Goal: Task Accomplishment & Management: Use online tool/utility

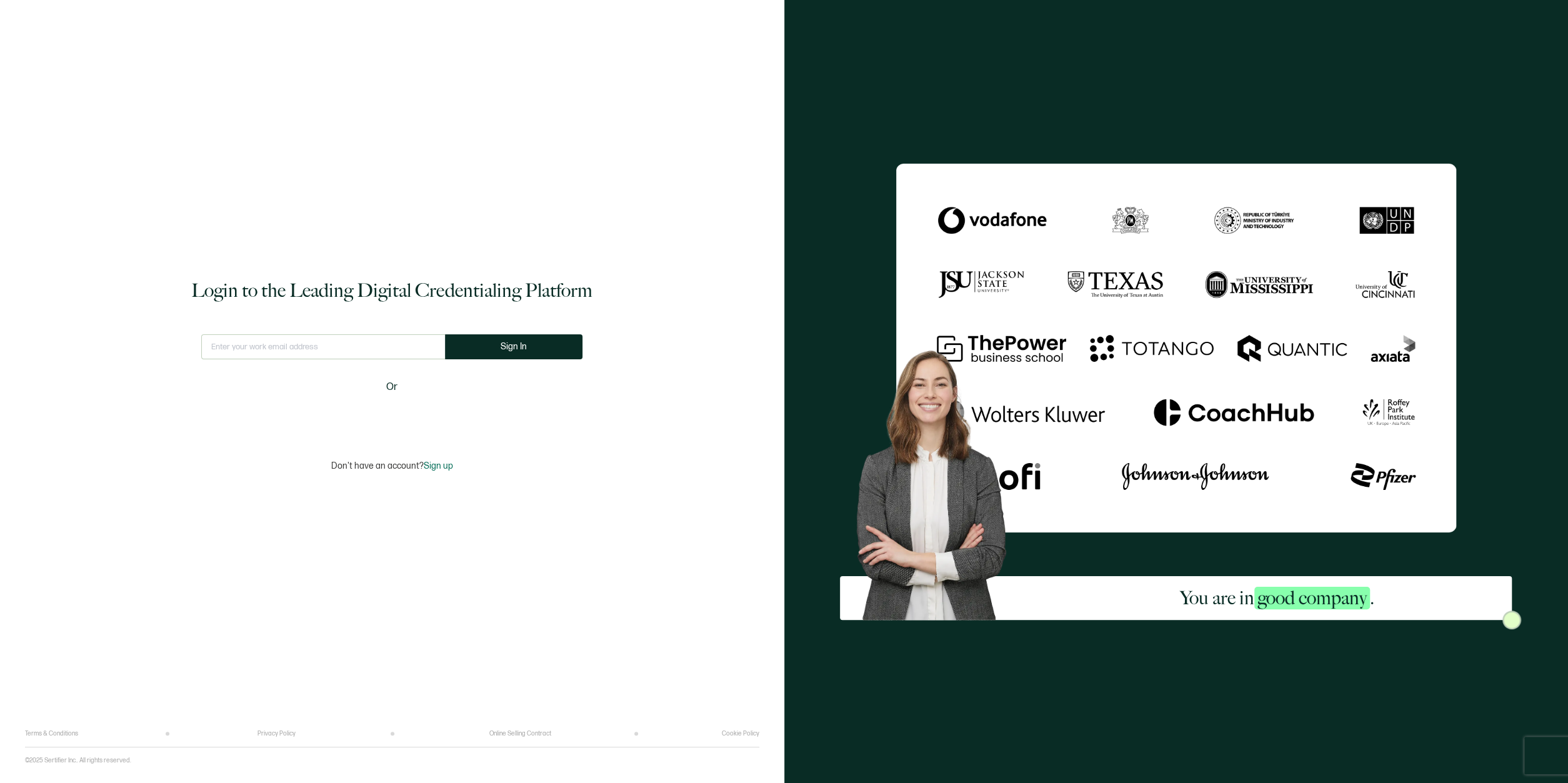
click at [228, 353] on input "text" at bounding box center [323, 346] width 244 height 25
type input "[EMAIL_ADDRESS][DOMAIN_NAME]"
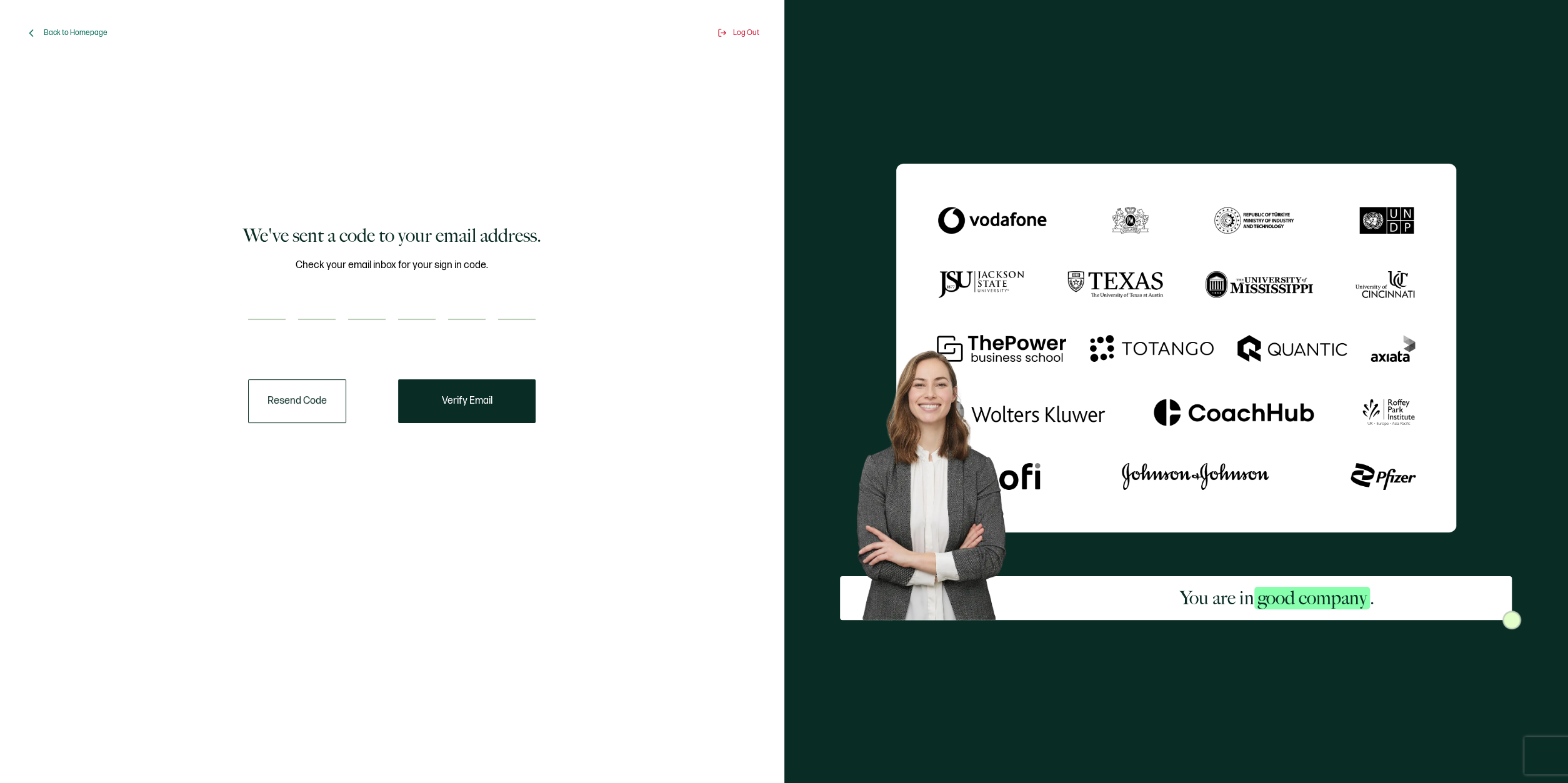
click at [287, 307] on div at bounding box center [392, 308] width 287 height 25
click at [260, 310] on input "number" at bounding box center [267, 308] width 38 height 25
type input "4"
type input "1"
type input "0"
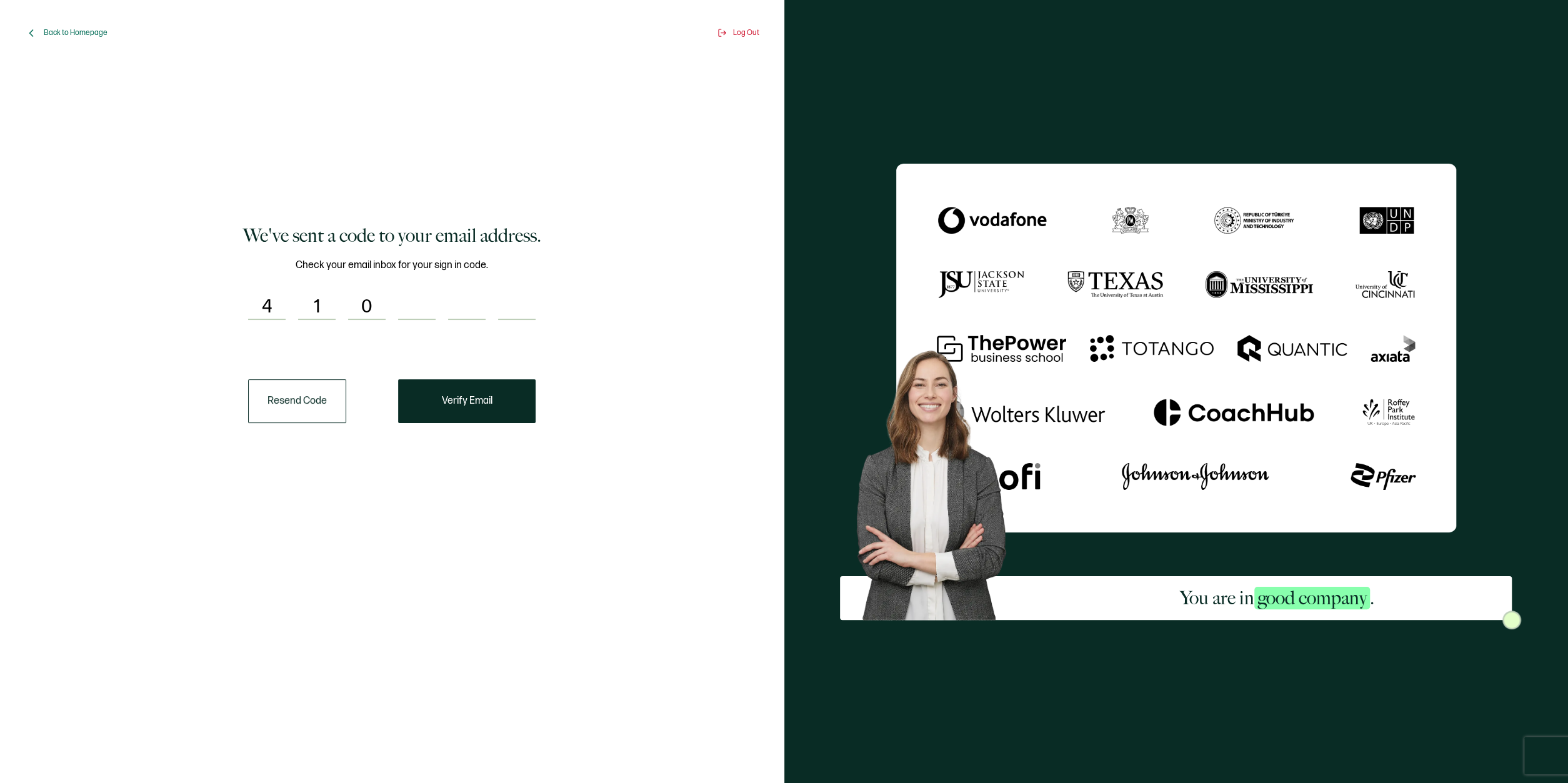
type input "2"
type input "0"
type input "8"
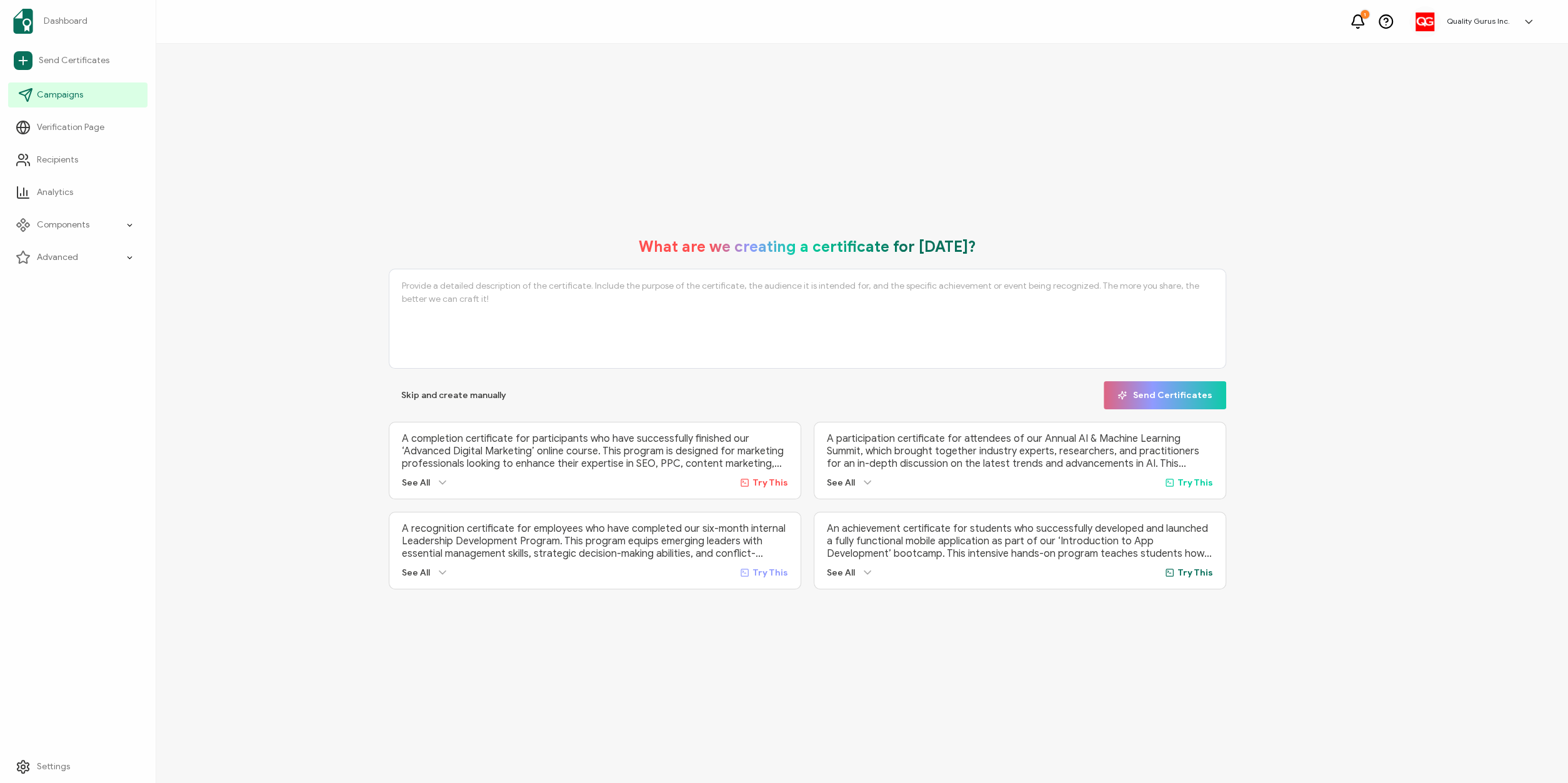
click at [59, 94] on span "Campaigns" at bounding box center [59, 95] width 46 height 13
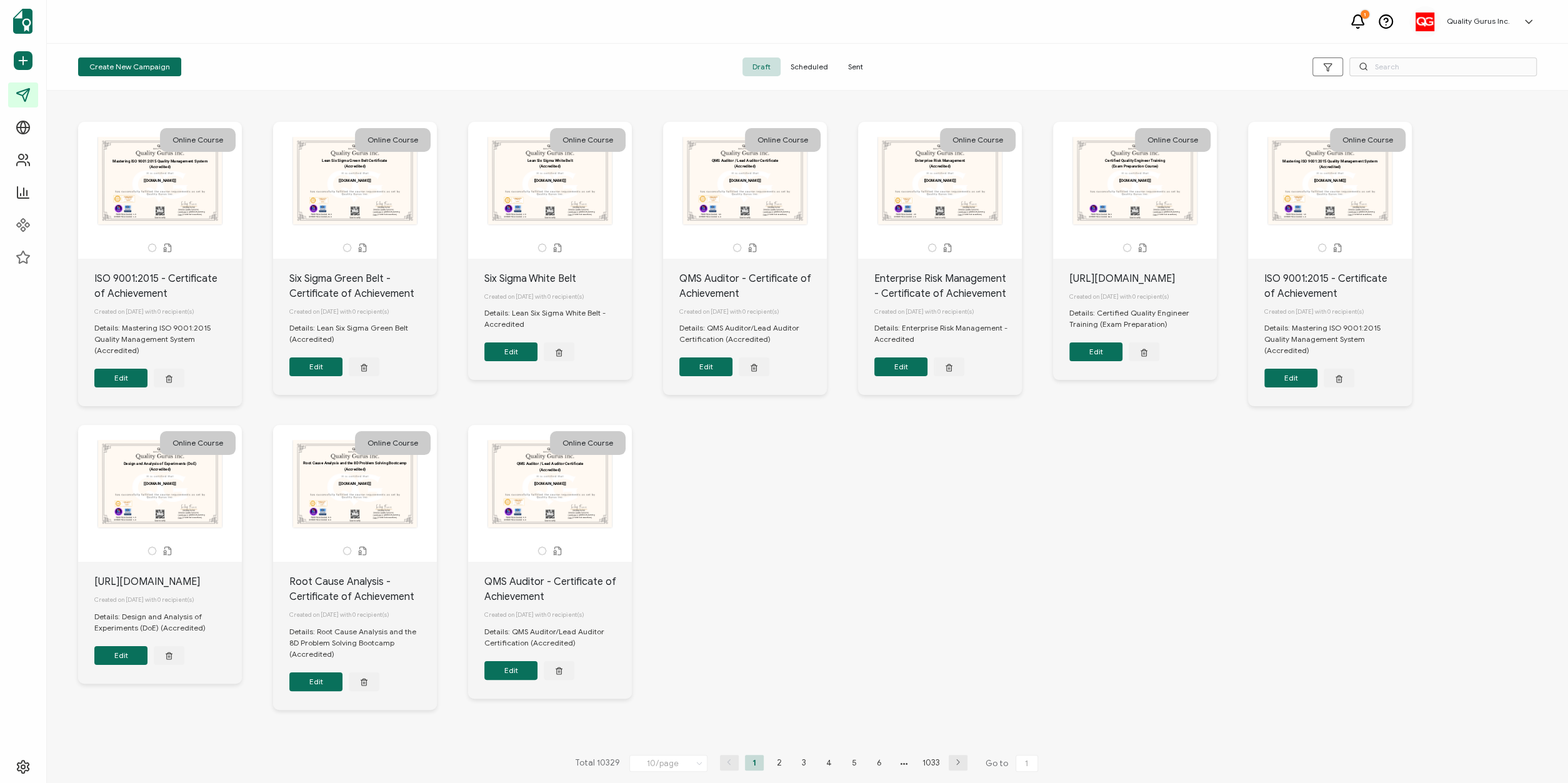
click at [852, 69] on span "Sent" at bounding box center [855, 67] width 35 height 19
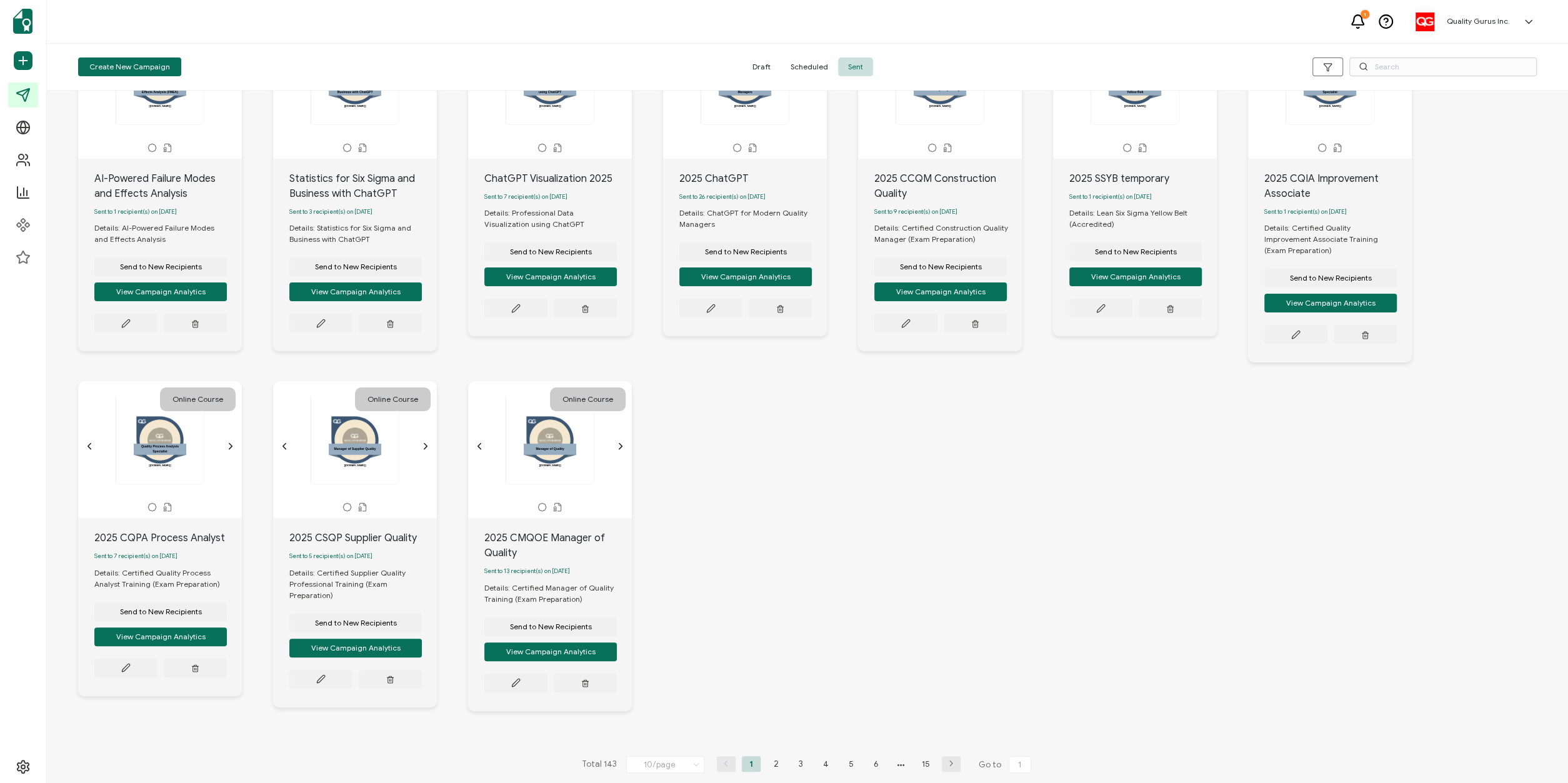
scroll to position [101, 0]
click at [775, 756] on li "2" at bounding box center [776, 762] width 19 height 15
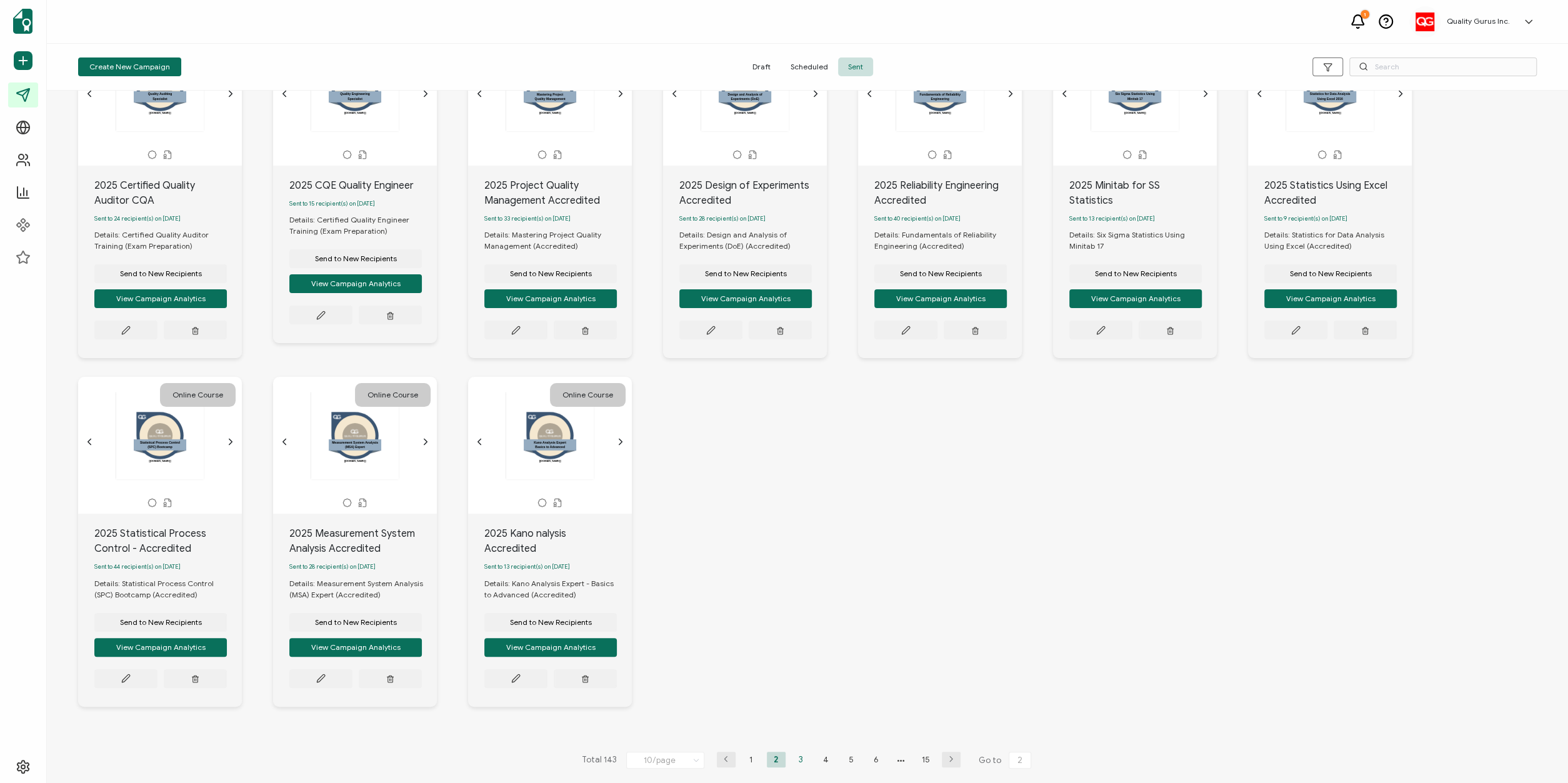
click at [799, 760] on li "3" at bounding box center [801, 759] width 19 height 15
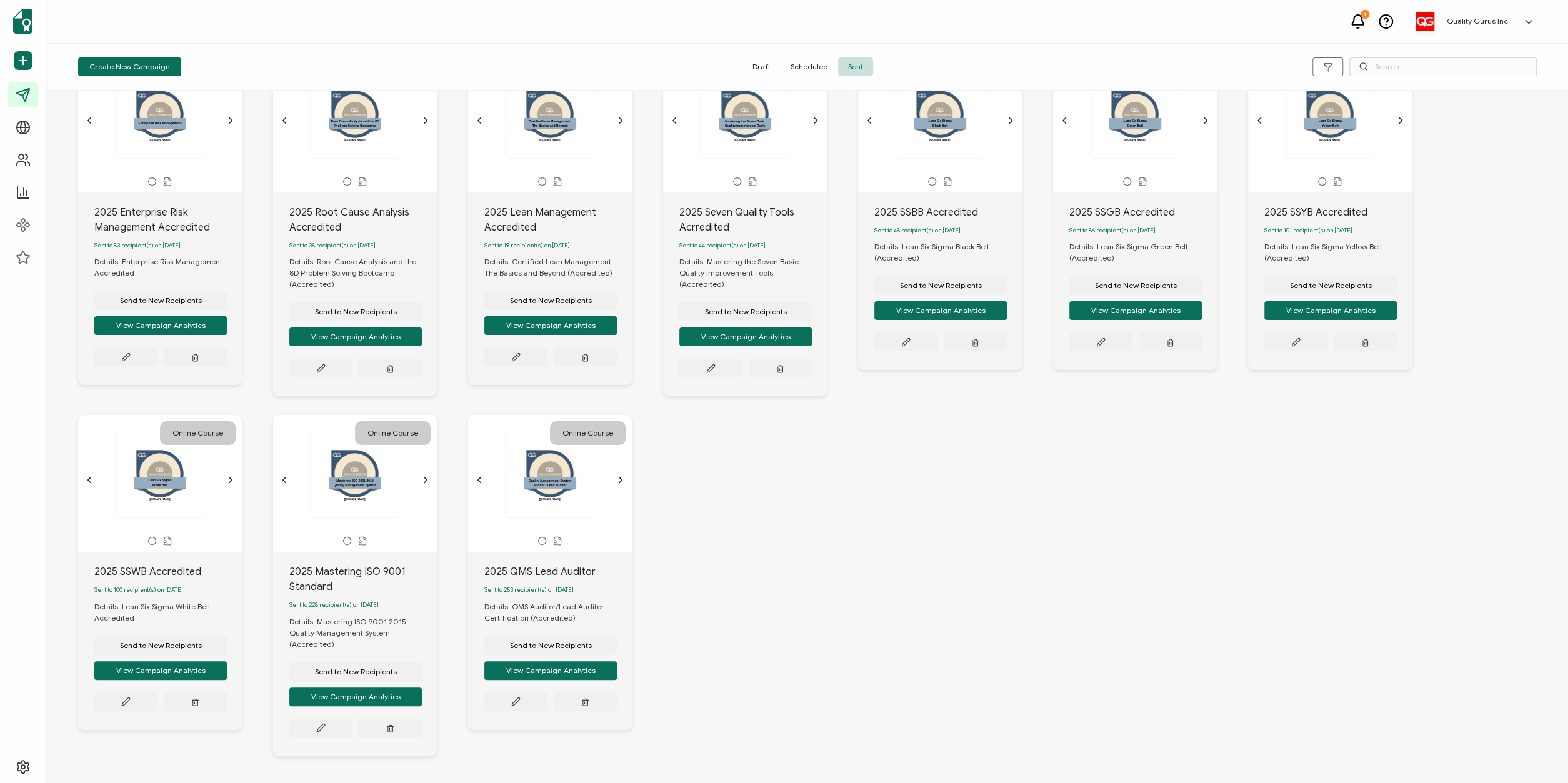
scroll to position [123, 0]
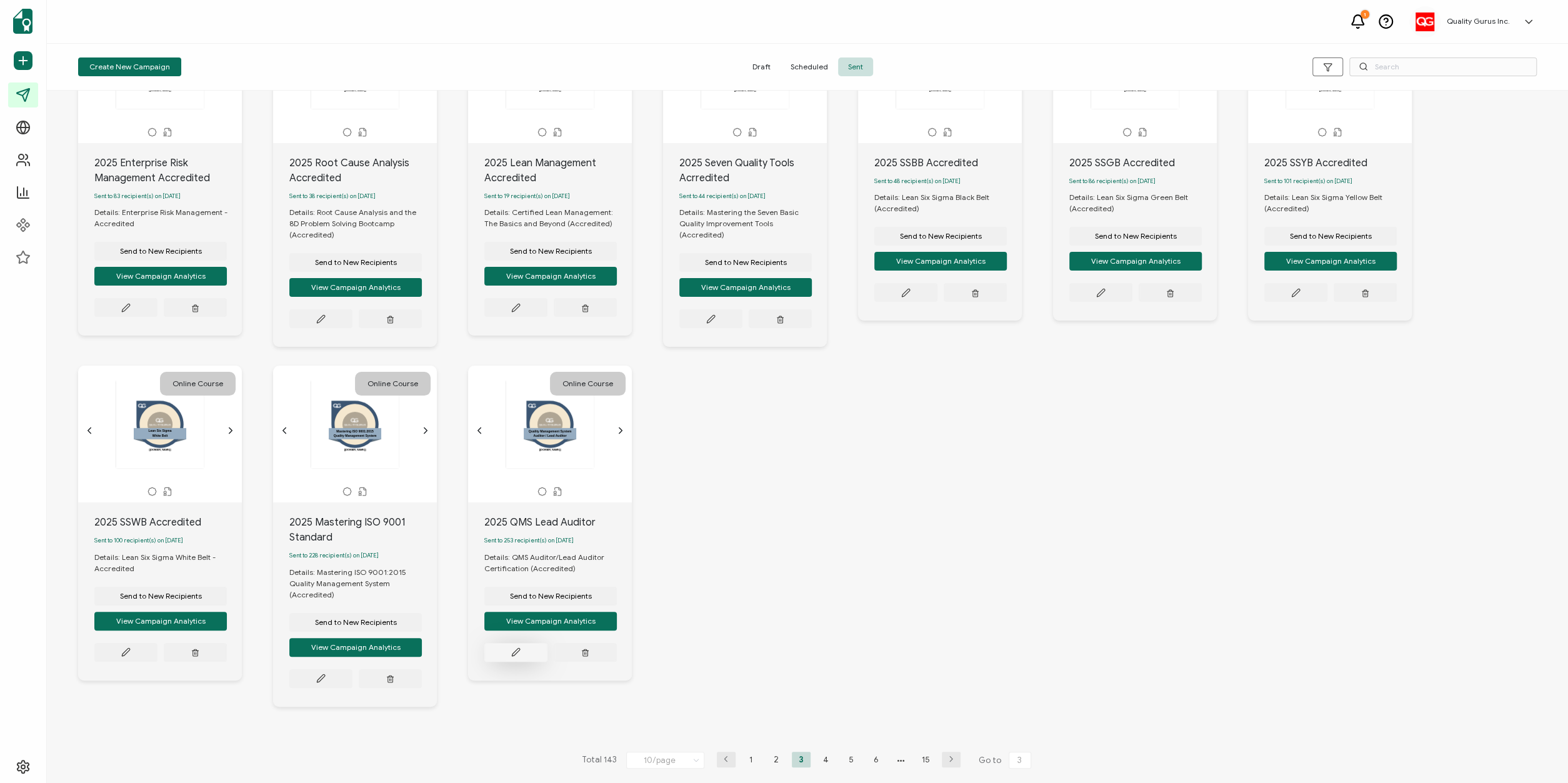
click at [131, 312] on icon at bounding box center [126, 308] width 9 height 9
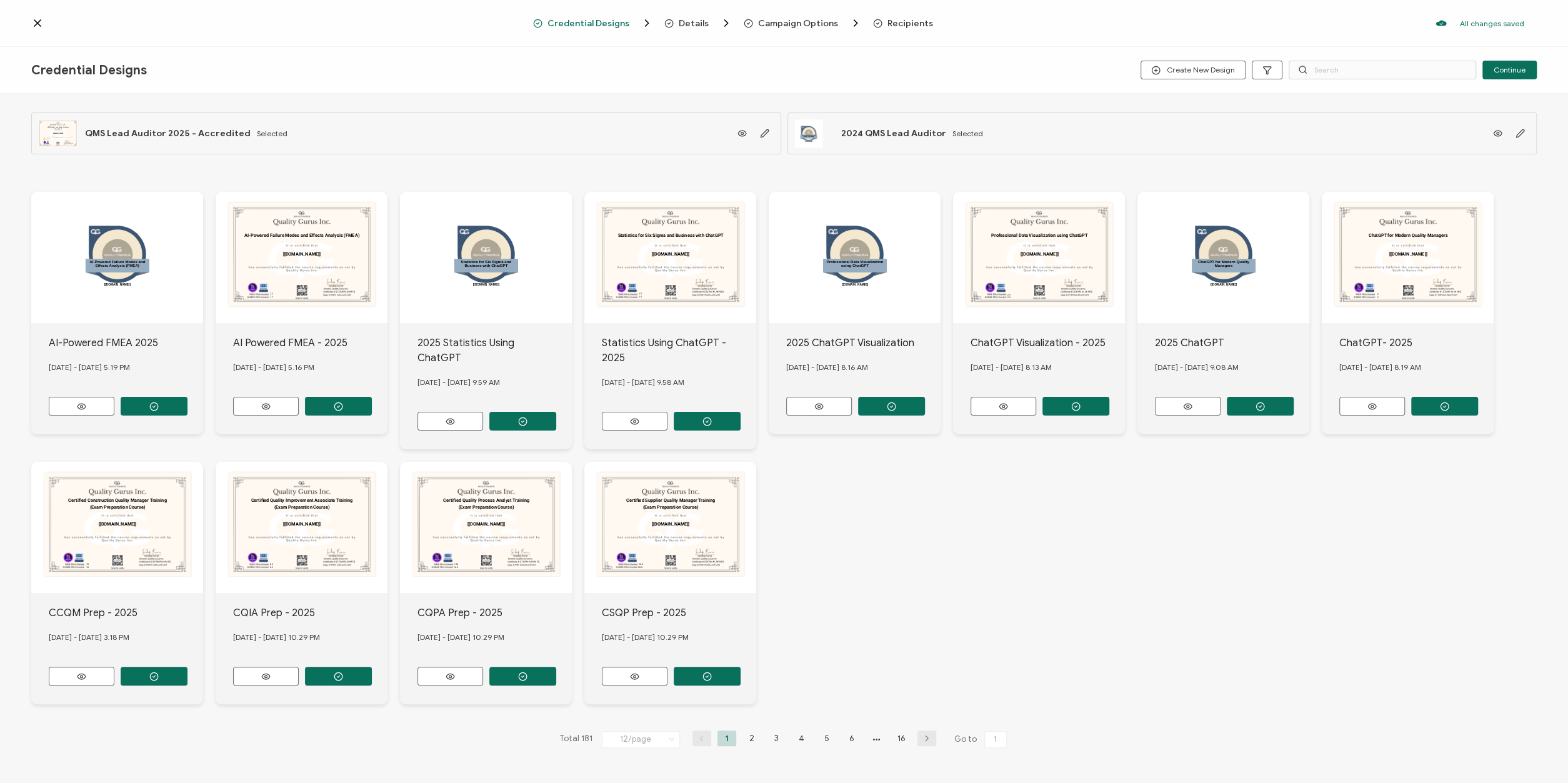
click at [898, 22] on span "Recipients" at bounding box center [910, 23] width 46 height 9
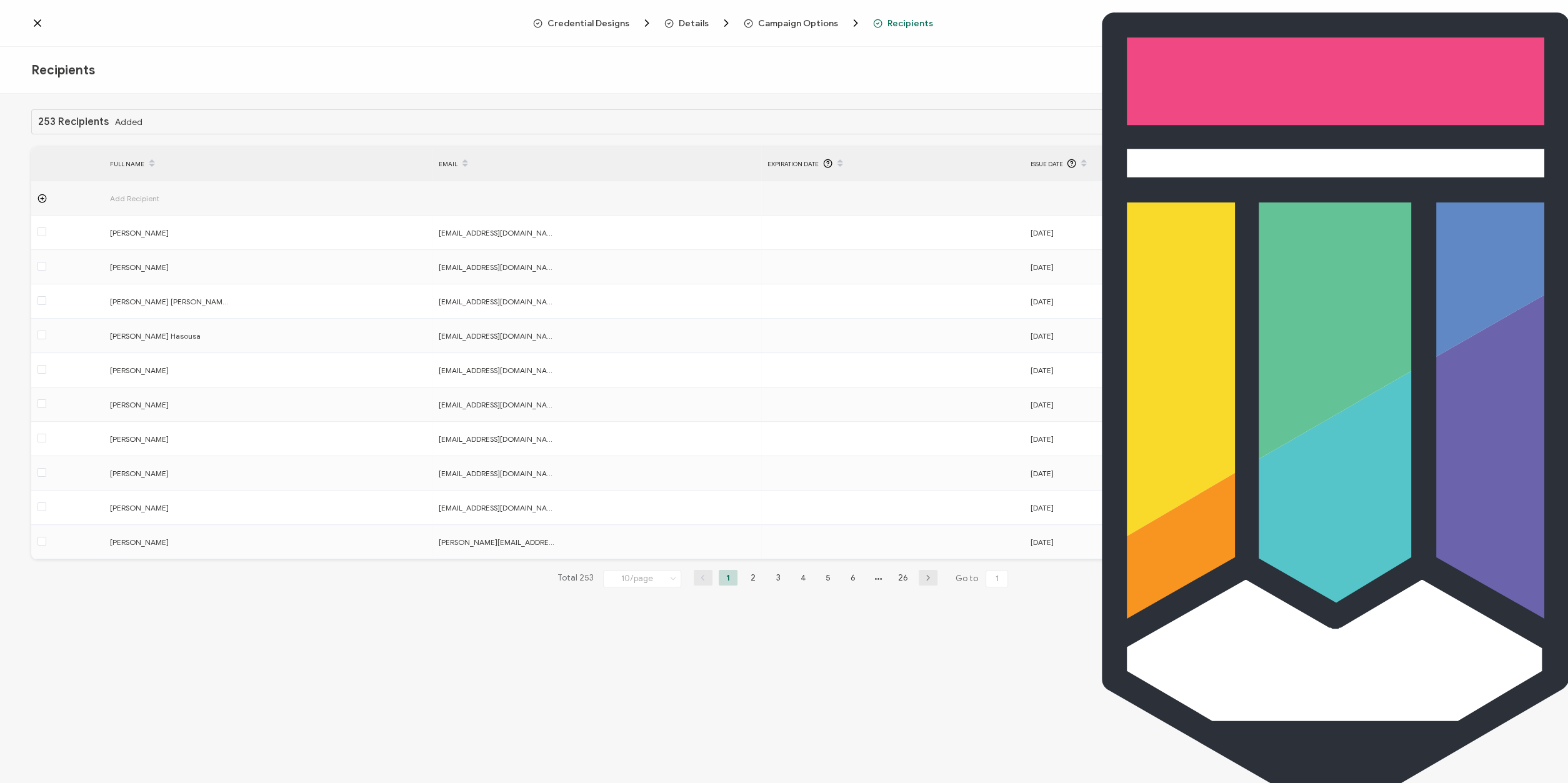
click at [782, 22] on span "Campaign Options" at bounding box center [798, 23] width 80 height 9
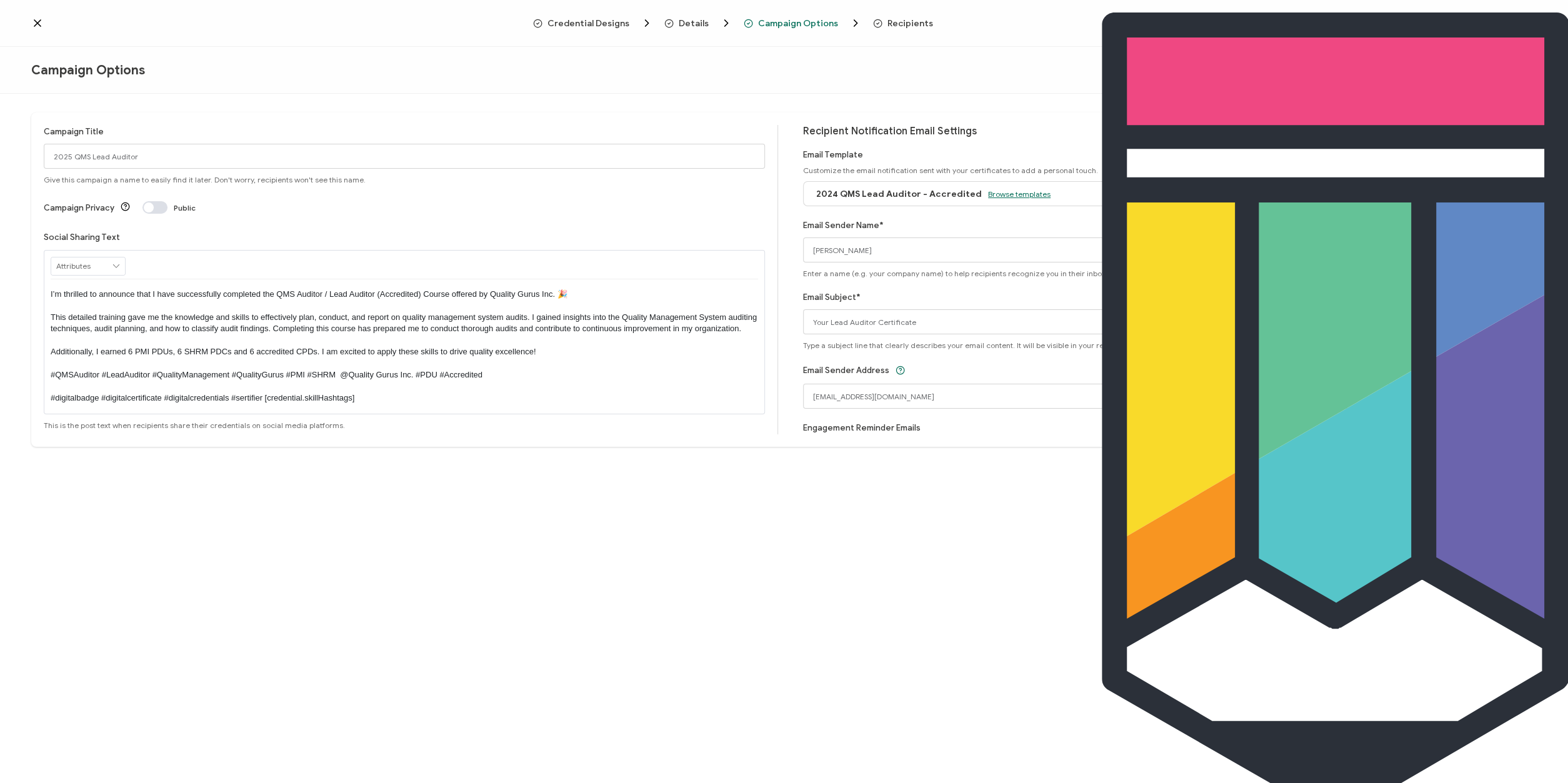
click at [996, 194] on span "Browse templates" at bounding box center [1019, 194] width 62 height 9
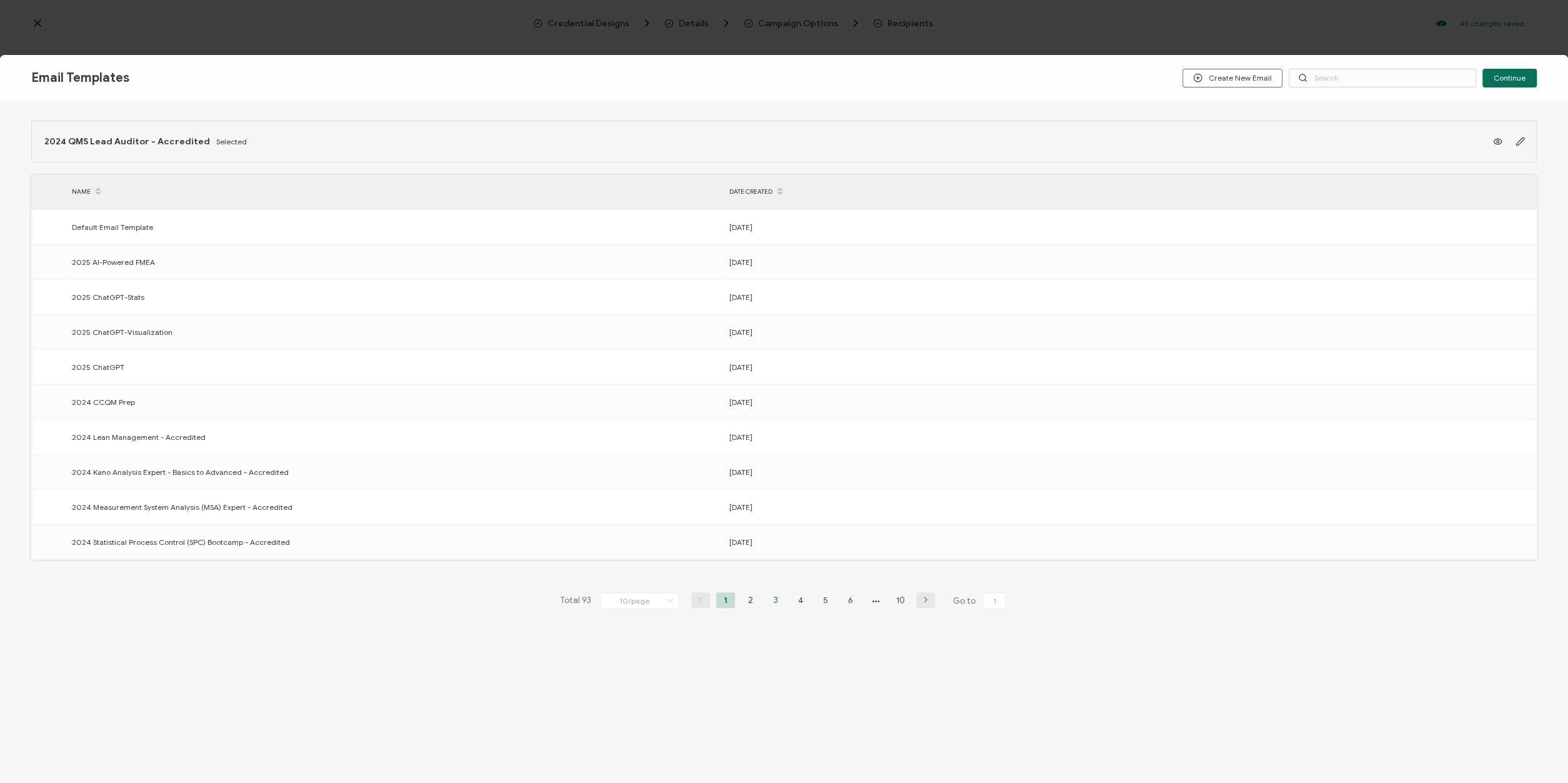
click at [776, 597] on li "3" at bounding box center [775, 599] width 19 height 15
click at [747, 599] on li "2" at bounding box center [750, 599] width 19 height 15
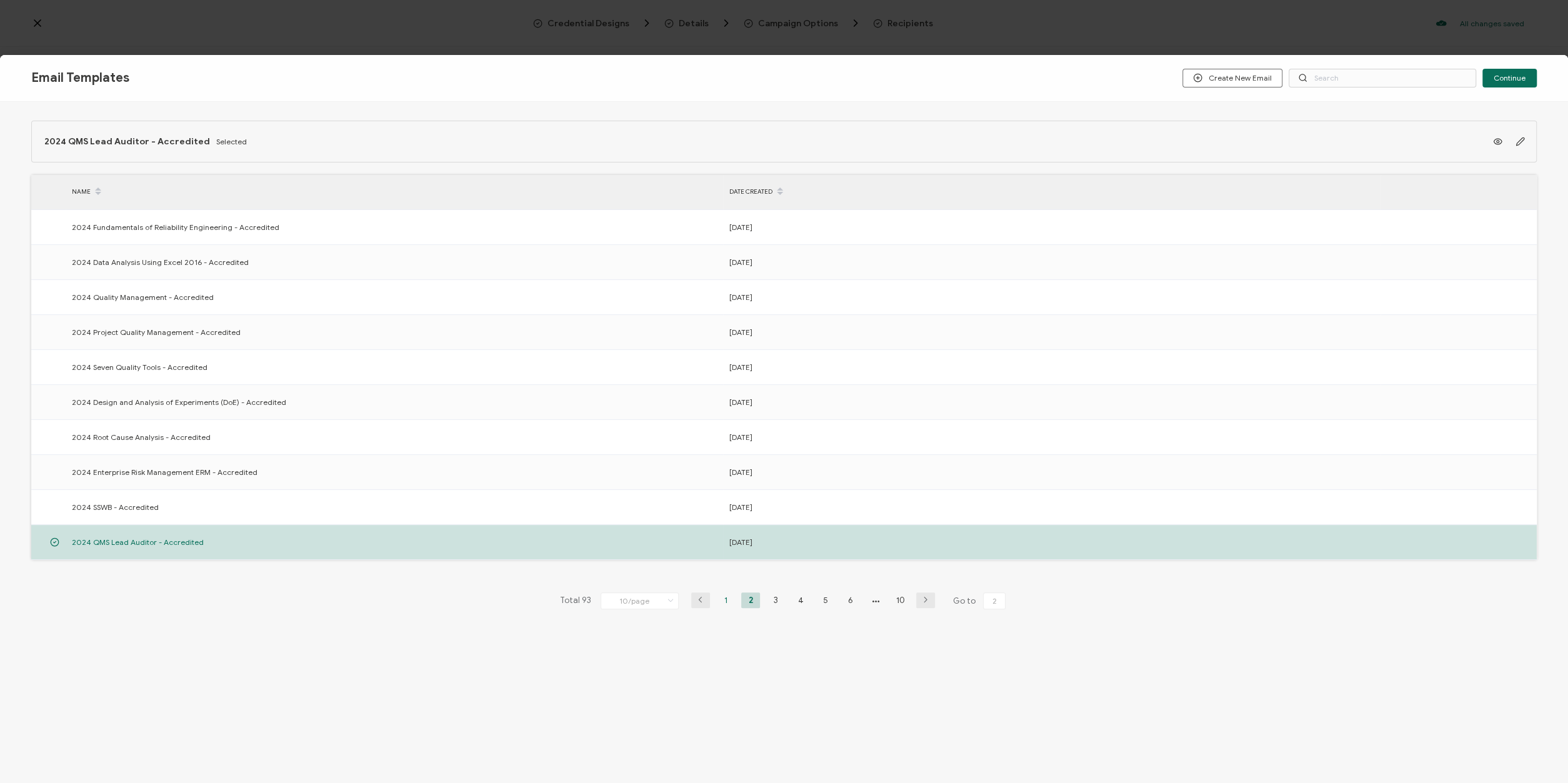
click at [729, 597] on li "1" at bounding box center [725, 599] width 19 height 15
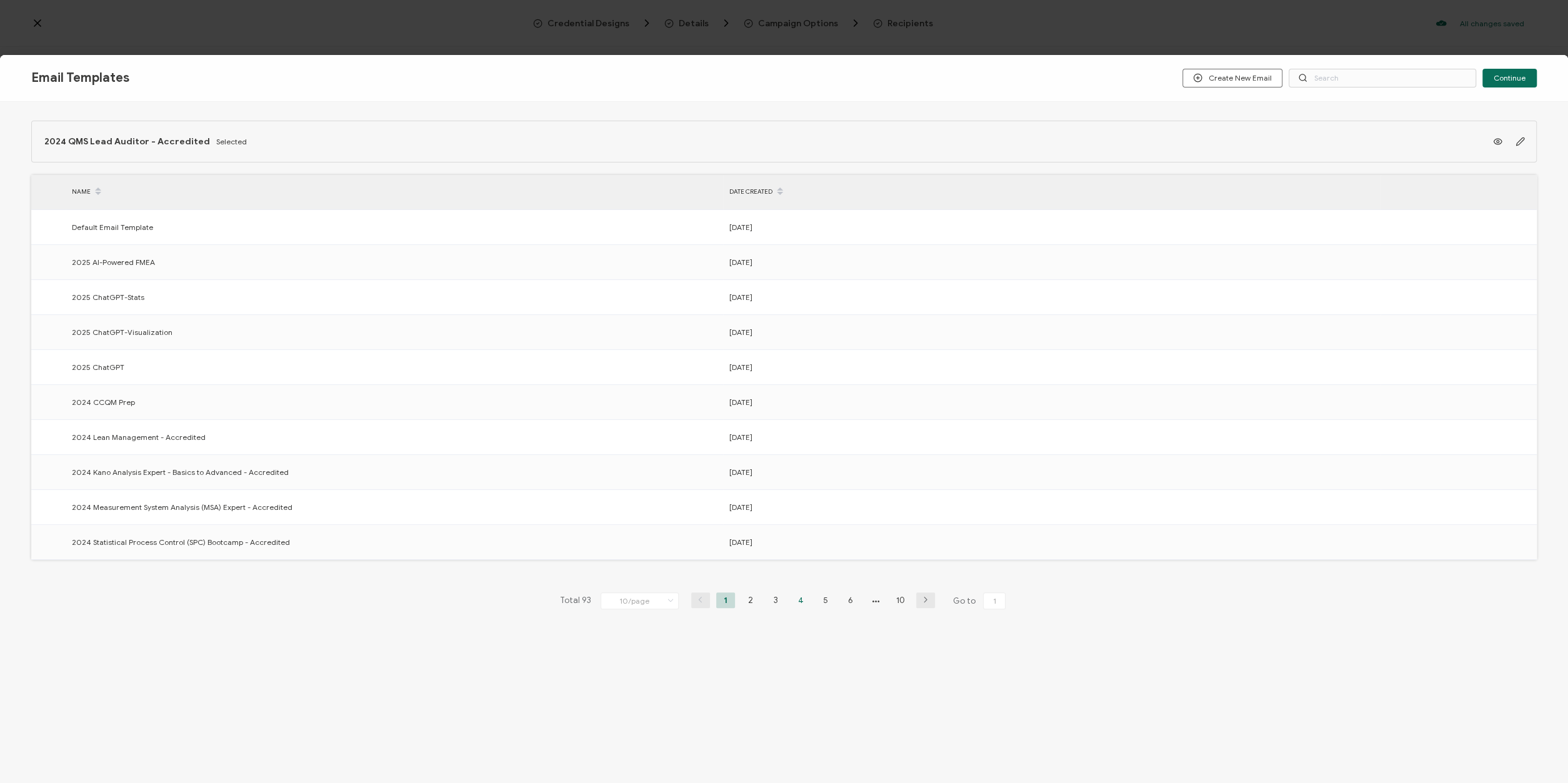
click at [798, 597] on li "4" at bounding box center [800, 599] width 19 height 15
click at [823, 596] on li "5" at bounding box center [825, 599] width 19 height 15
click at [0, 0] on icon at bounding box center [0, 0] width 0 height 0
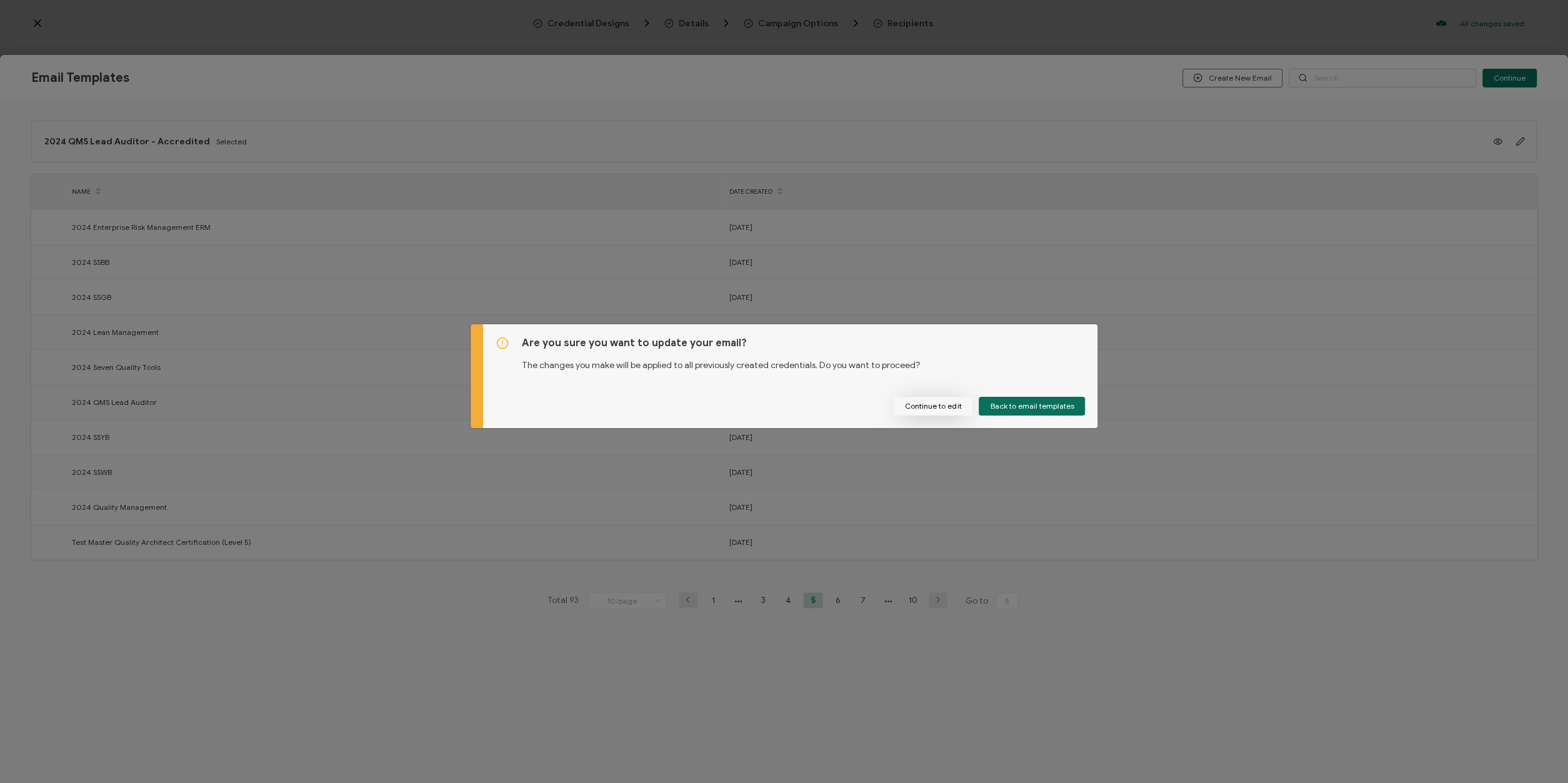
click at [944, 406] on button "Continue to edit" at bounding box center [933, 406] width 78 height 19
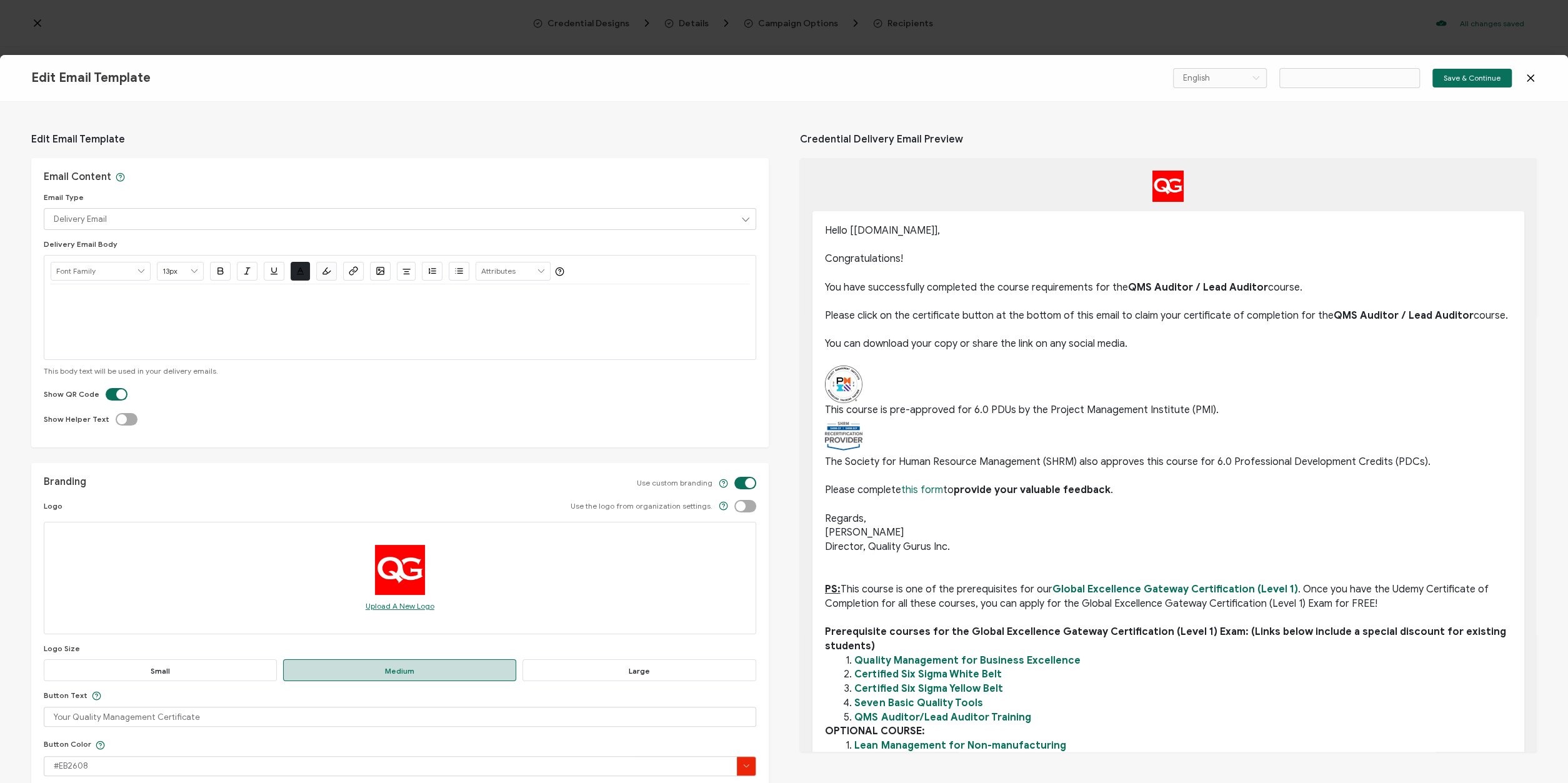
type input "2024 QMS Lead Auditor"
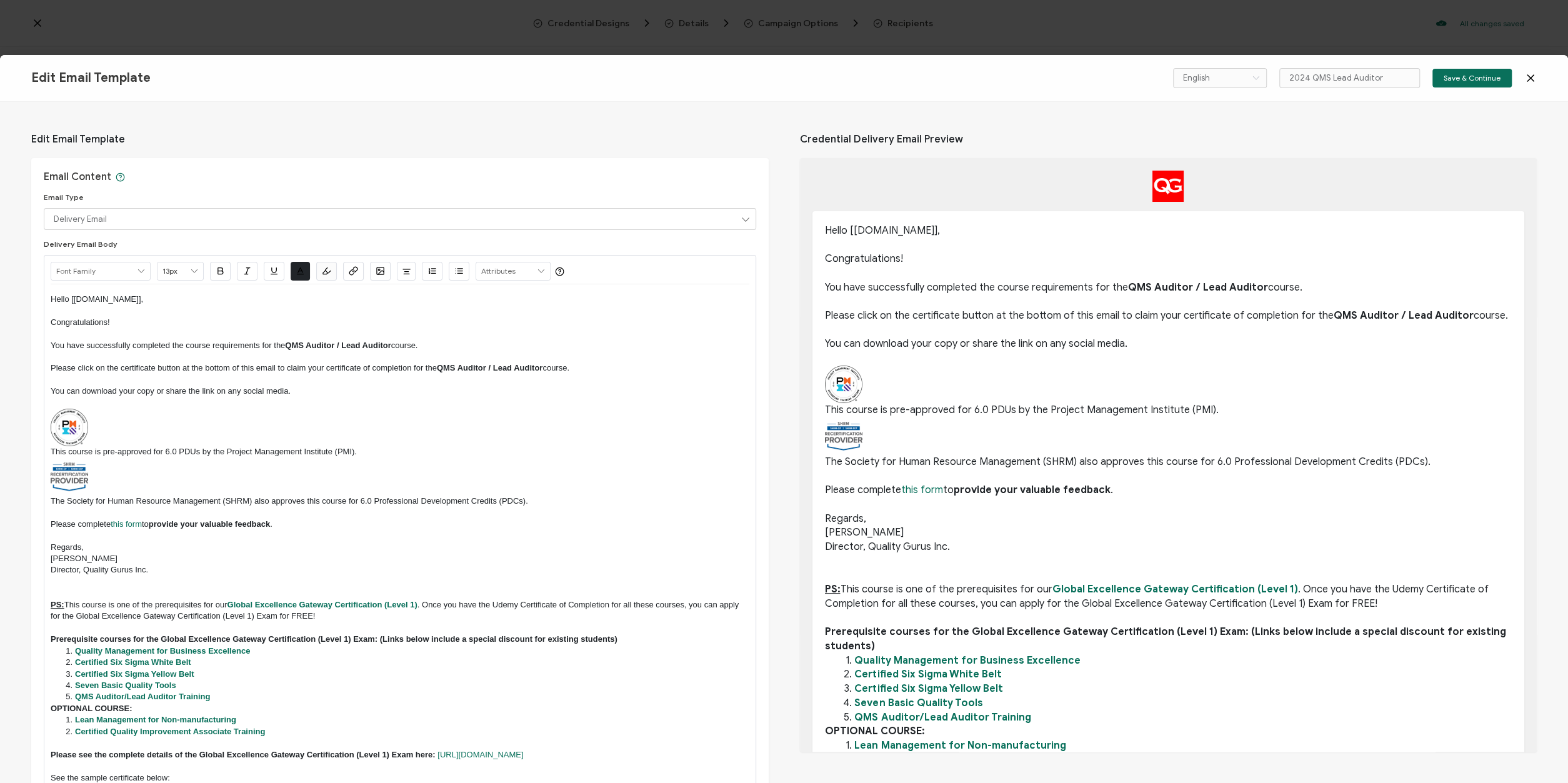
click at [1223, 410] on p "This course is pre-approved for 6.0 PDUs by the Project Management Institute (P…" at bounding box center [1168, 410] width 688 height 14
click at [361, 448] on p "This course is pre-approved for 6.0 PDUs by the Project Management Institute (P…" at bounding box center [400, 452] width 698 height 11
click at [424, 451] on p "This course is pre-approved for 6.0 PDUs by the Project Management Institute (P…" at bounding box center [400, 452] width 698 height 11
drag, startPoint x: 427, startPoint y: 452, endPoint x: 471, endPoint y: 448, distance: 44.2
click at [471, 448] on p "This course is pre-approved for 6.0 PDUs by the Project Management Institute (P…" at bounding box center [400, 452] width 698 height 11
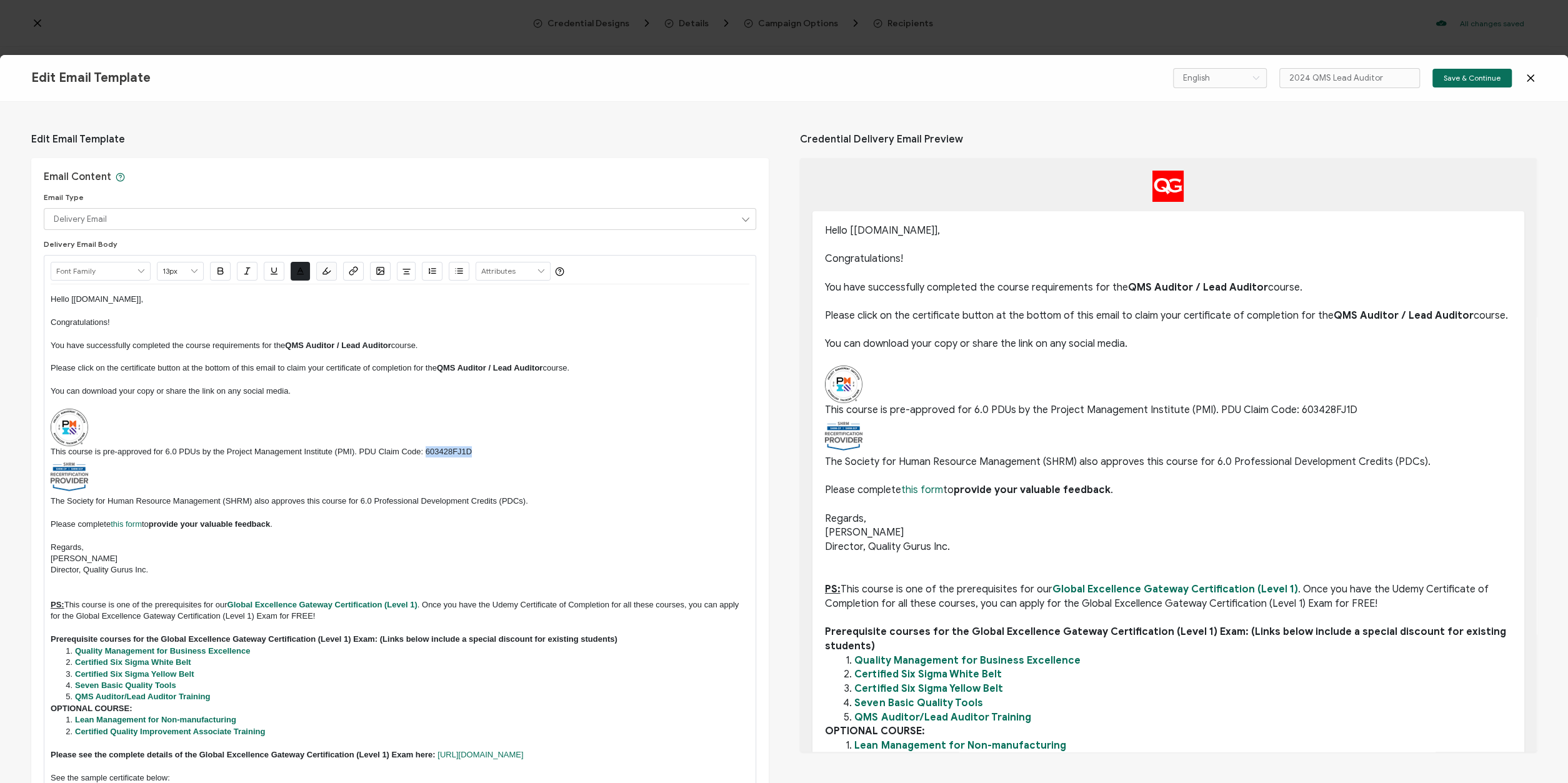
click at [220, 269] on icon "button" at bounding box center [221, 271] width 9 height 9
click at [572, 446] on p "To enrich screen reader interactions, please activate Accessibility in Grammarl…" at bounding box center [400, 428] width 698 height 38
click at [1473, 76] on span "Save & Continue" at bounding box center [1472, 78] width 57 height 7
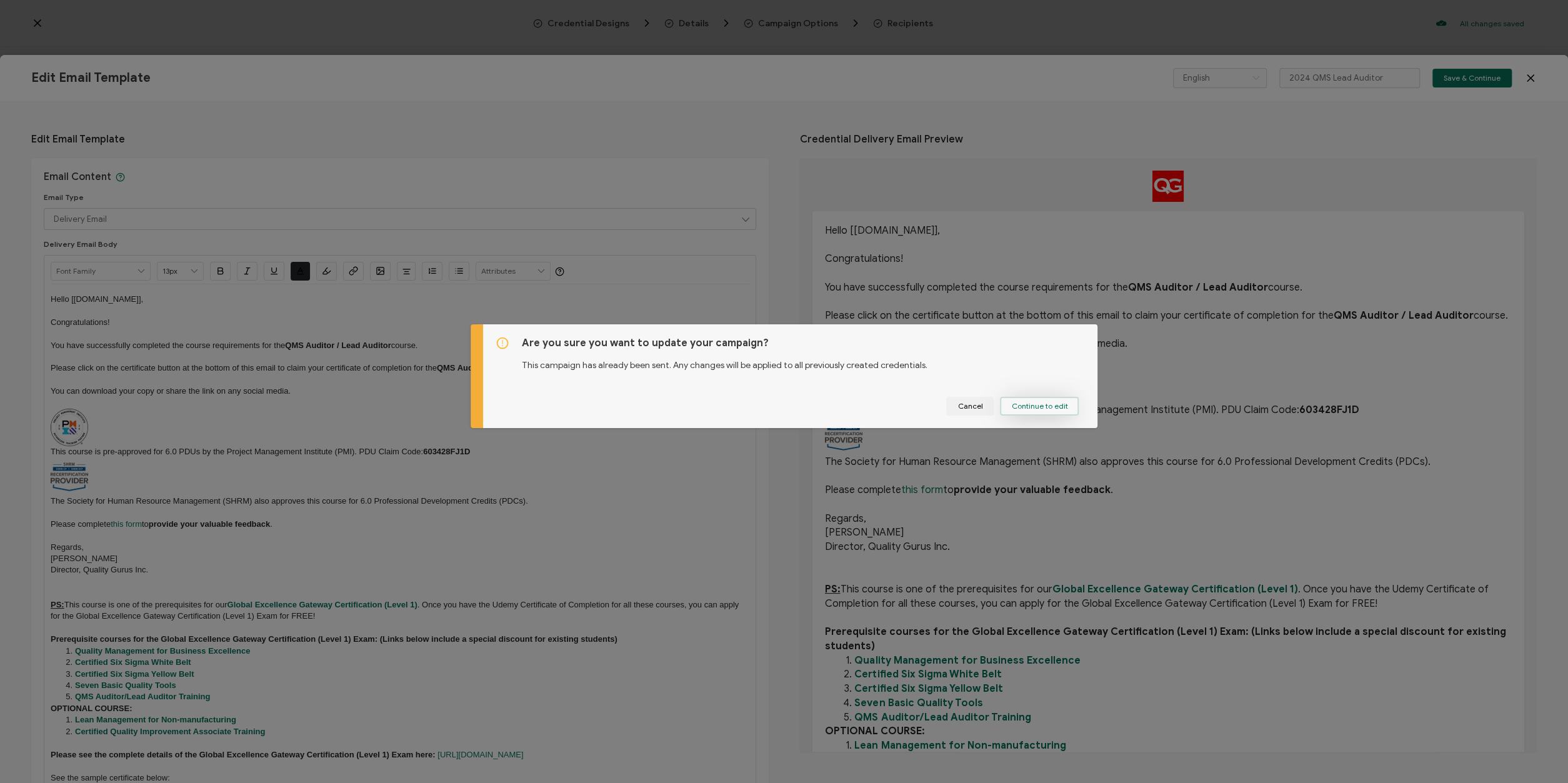
click at [1027, 404] on span "Continue to edit" at bounding box center [1039, 406] width 56 height 7
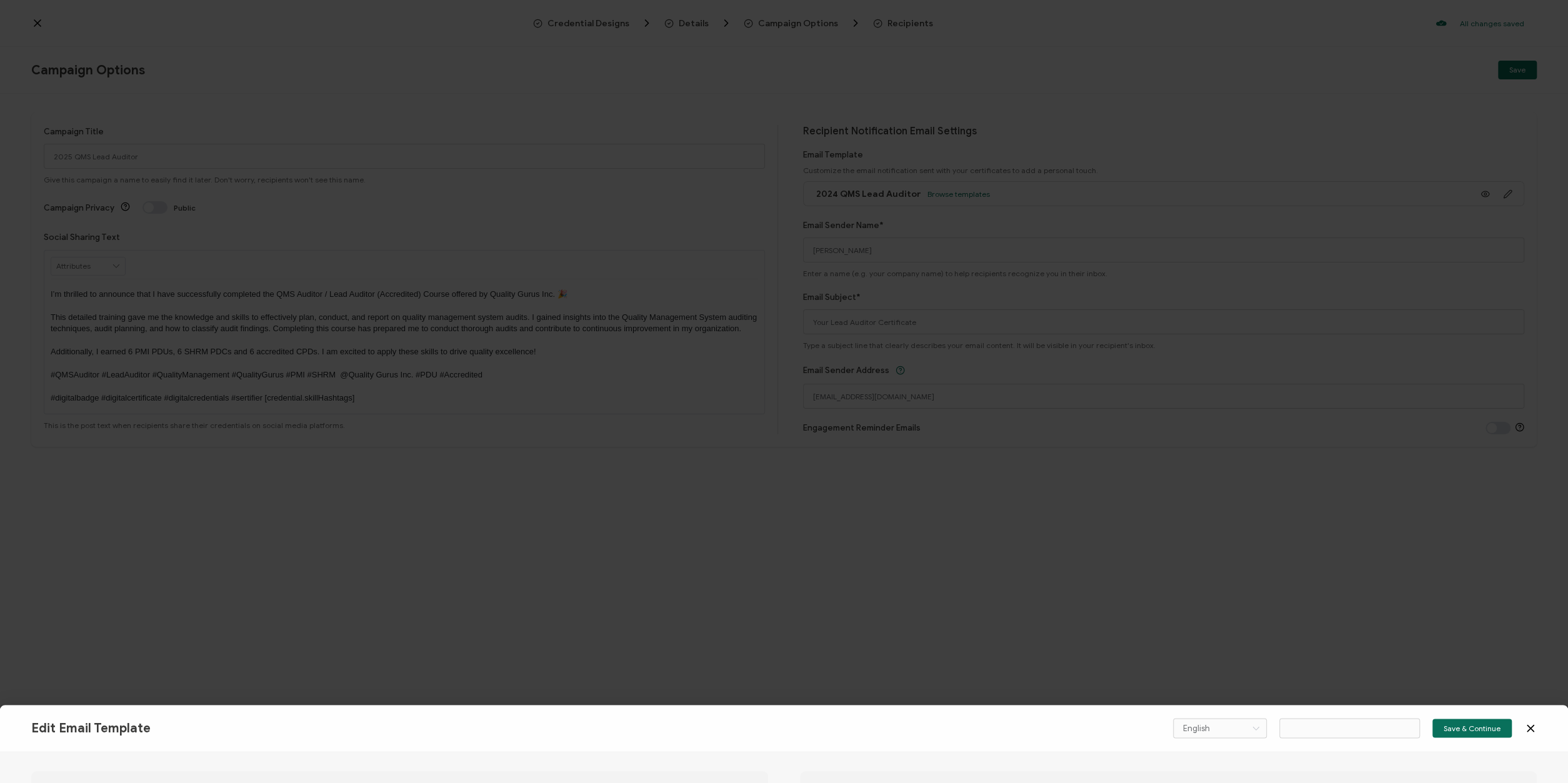
type input "2024 QMS Lead Auditor"
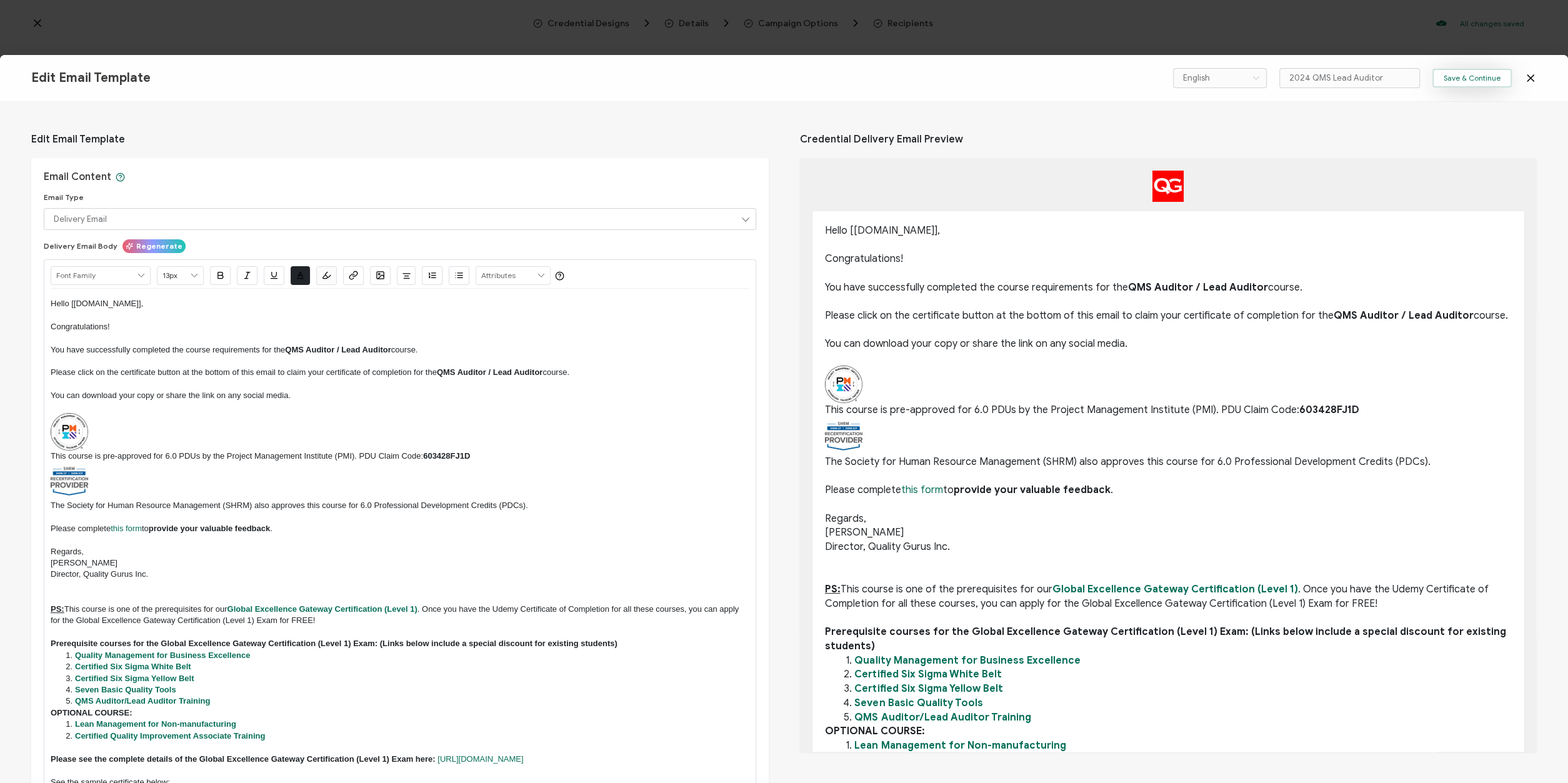
click at [1476, 76] on span "Save & Continue" at bounding box center [1472, 78] width 57 height 7
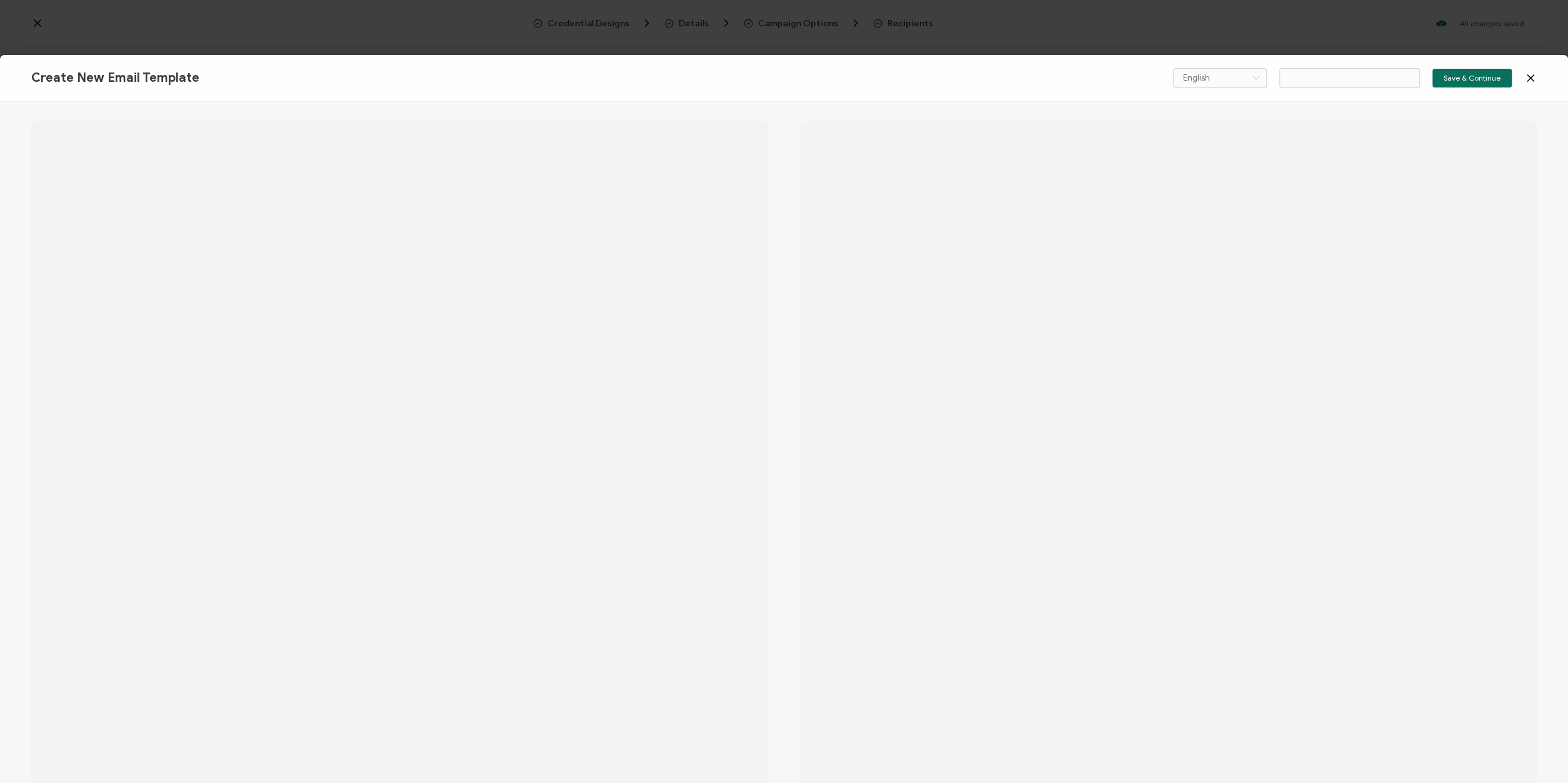
type input "2024 QMS Lead Auditor"
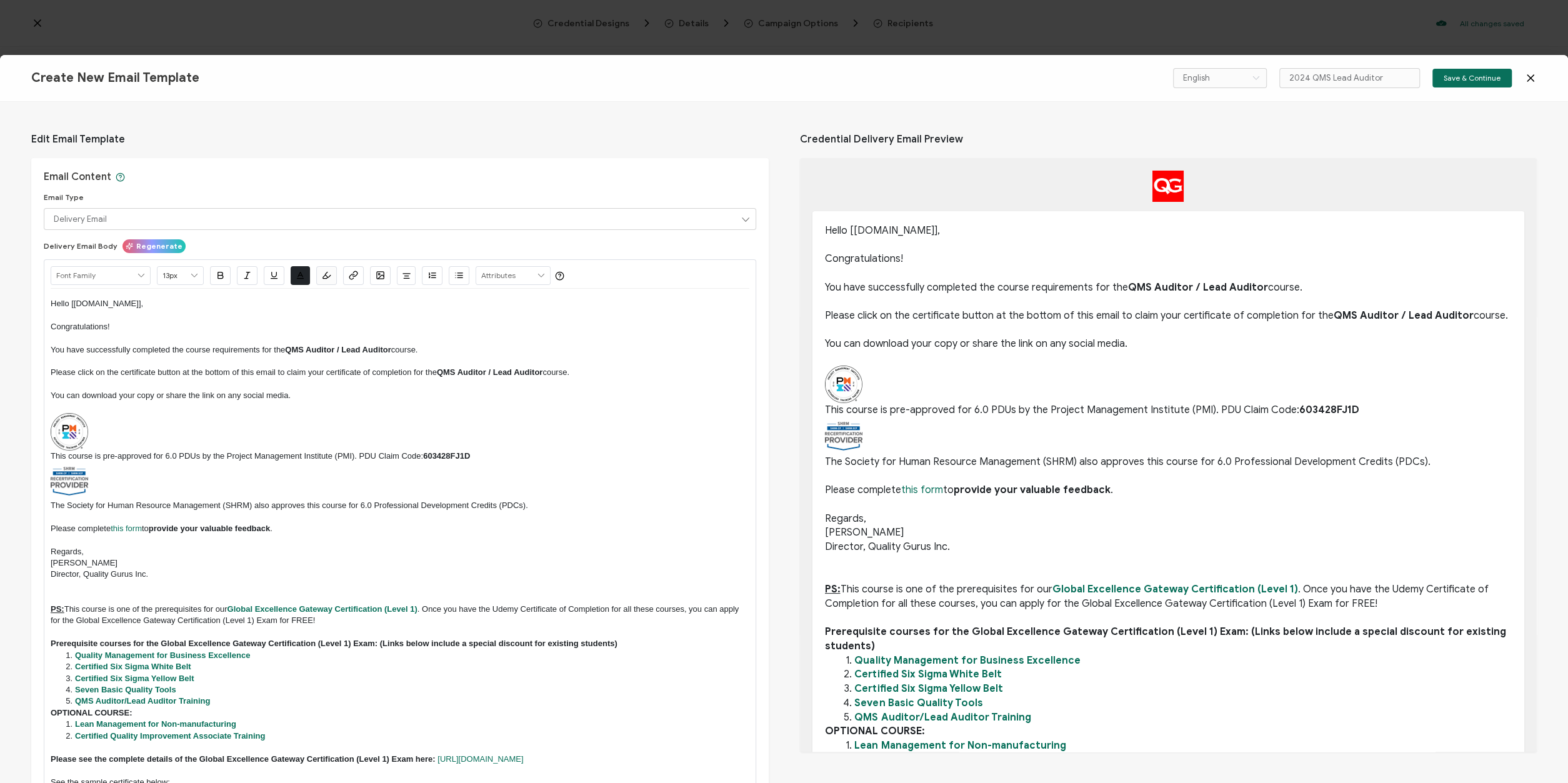
click at [1531, 75] on icon at bounding box center [1530, 78] width 13 height 13
